Goal: Task Accomplishment & Management: Use online tool/utility

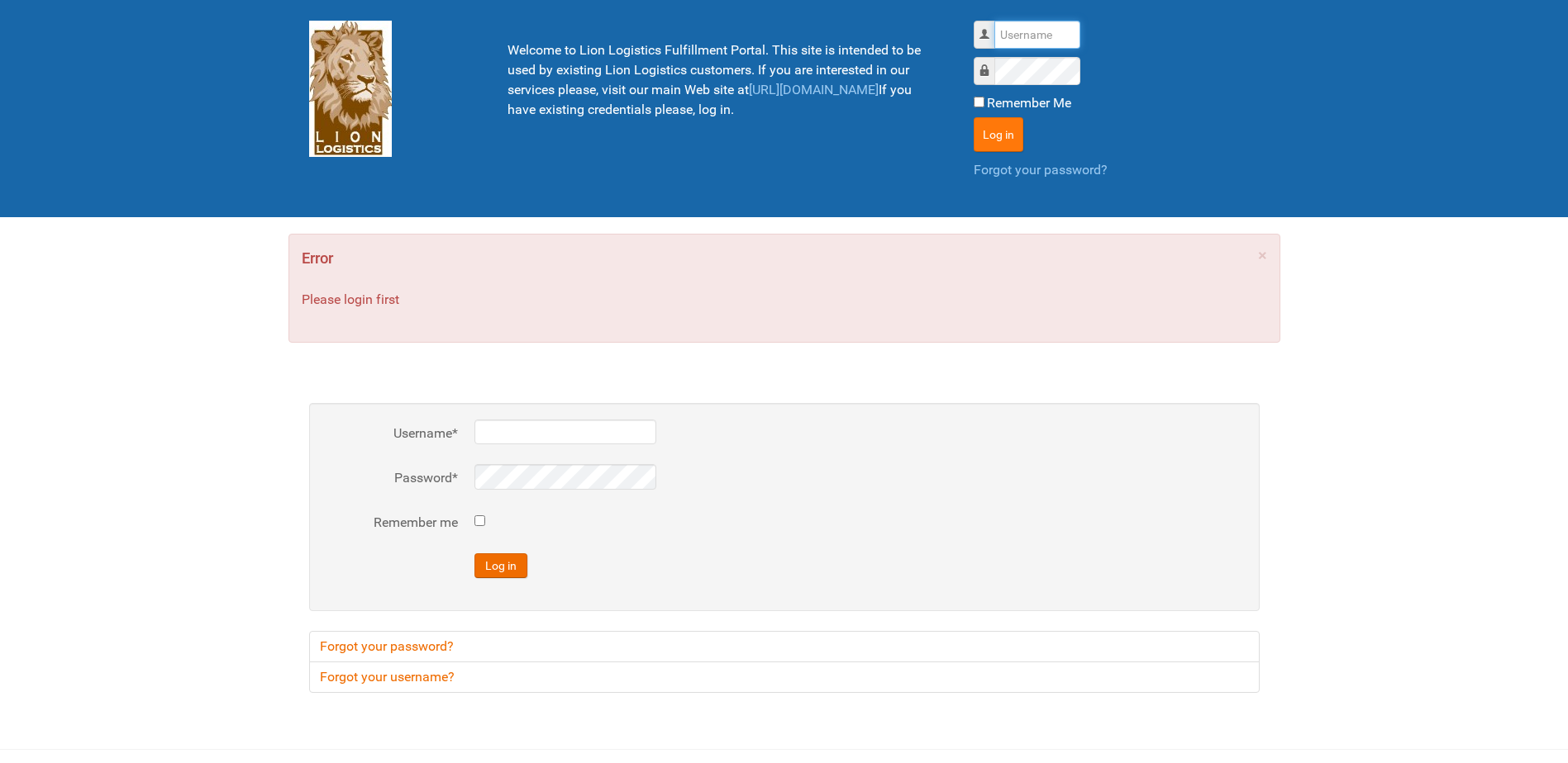
type input "Lion"
click at [1011, 139] on button "Log in" at bounding box center [999, 134] width 50 height 35
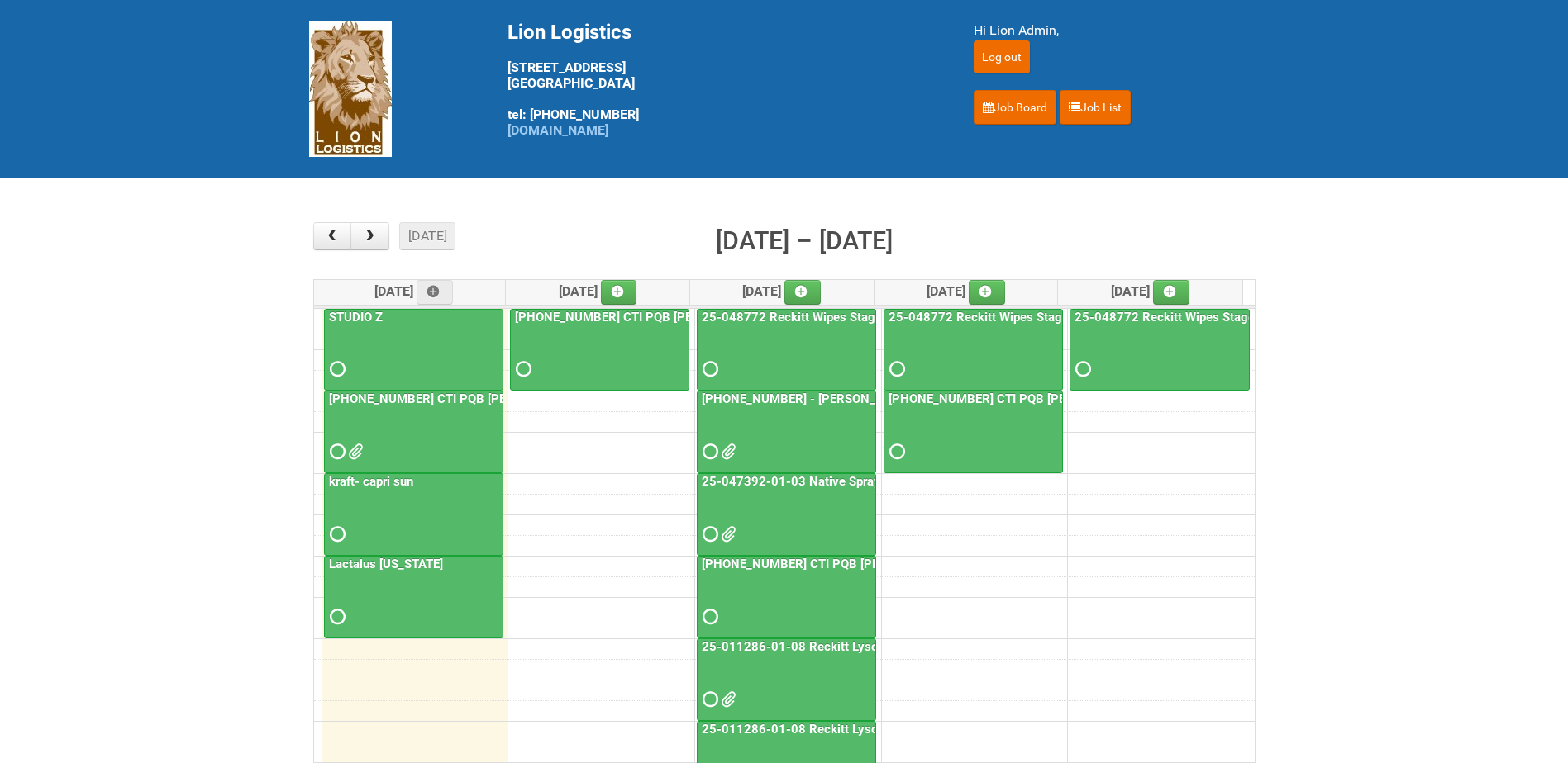
click at [783, 478] on link "25-047392-01-03 Native Spray Rapid Response" at bounding box center [836, 481] width 277 height 14
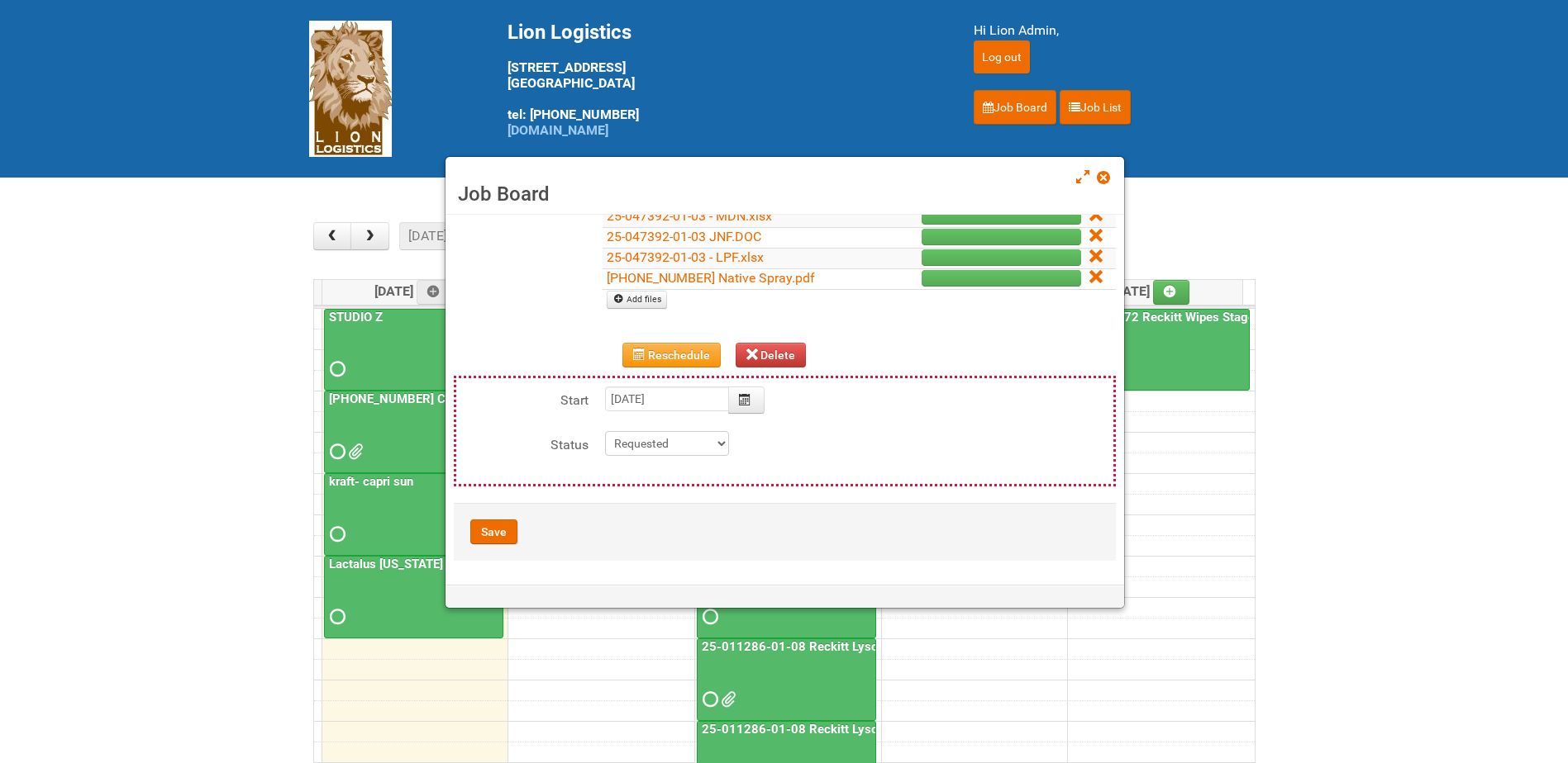
scroll to position [253, 0]
click at [757, 275] on link "[PHONE_NUMBER] Native Spray.pdf" at bounding box center [711, 277] width 208 height 15
